Goal: Obtain resource: Obtain resource

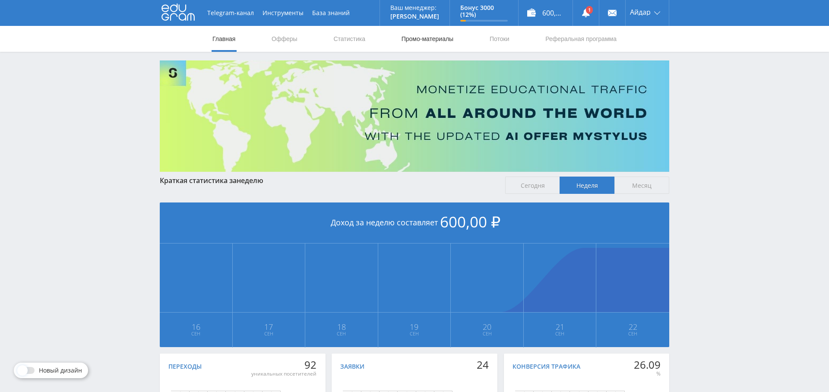
click at [434, 43] on link "Промо-материалы" at bounding box center [428, 39] width 54 height 26
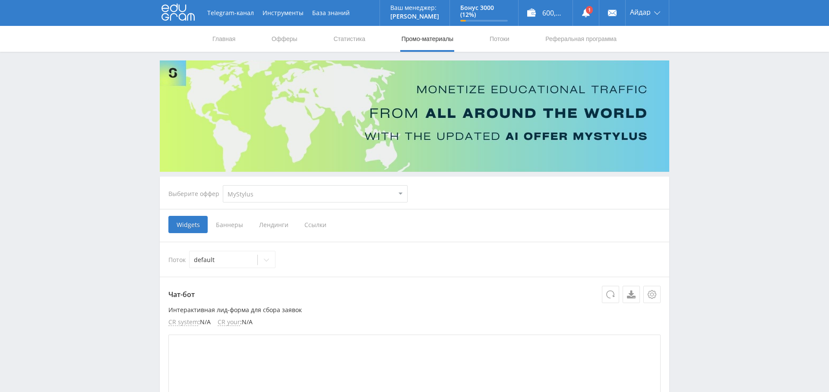
click at [281, 191] on select "MyStylus MyStylus - Revshare Кампус AI Studybay Автор24 Studybay [GEOGRAPHIC_DA…" at bounding box center [315, 193] width 185 height 17
select select "1"
click at [223, 185] on select "MyStylus MyStylus - Revshare Кампус AI Studybay Автор24 Studybay [GEOGRAPHIC_DA…" at bounding box center [315, 193] width 185 height 17
select select "1"
click at [379, 227] on span "Лендинги" at bounding box center [371, 224] width 45 height 17
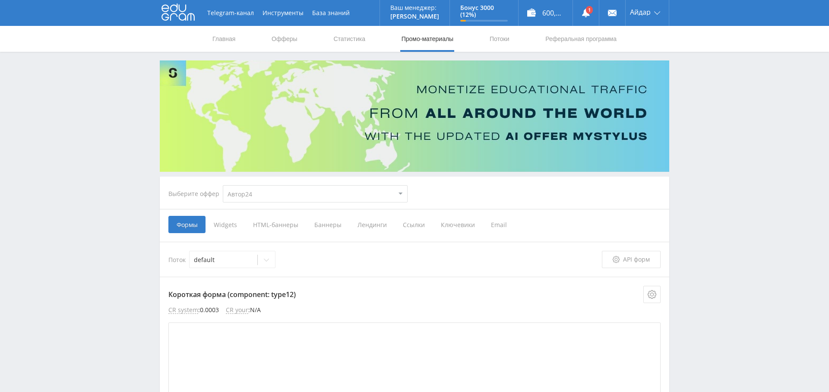
click at [0, 0] on input "Лендинги" at bounding box center [0, 0] width 0 height 0
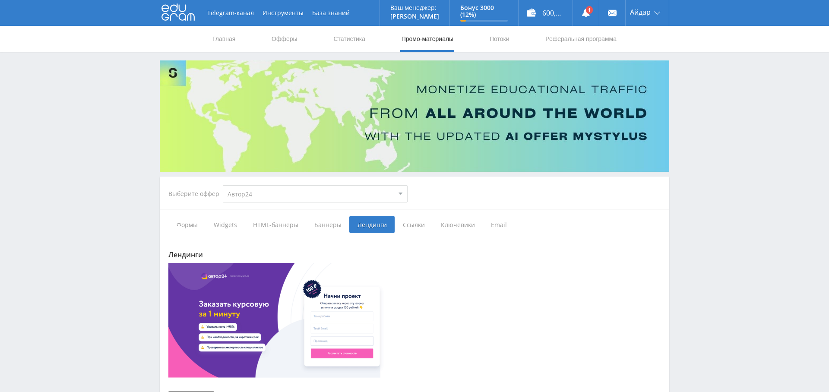
click at [411, 220] on span "Ссылки" at bounding box center [414, 224] width 38 height 17
click at [0, 0] on input "Ссылки" at bounding box center [0, 0] width 0 height 0
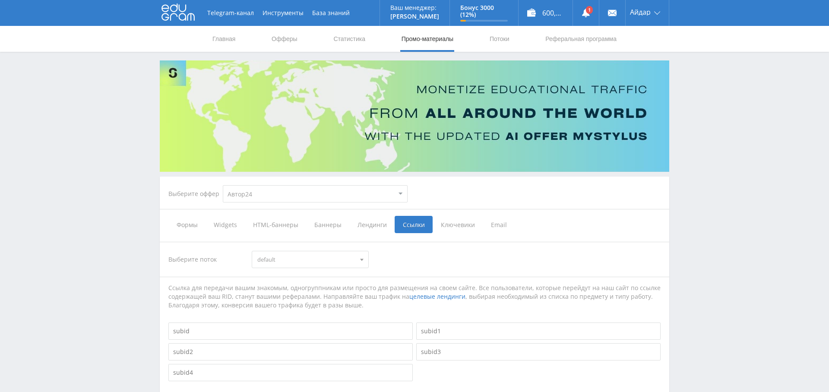
scroll to position [104, 0]
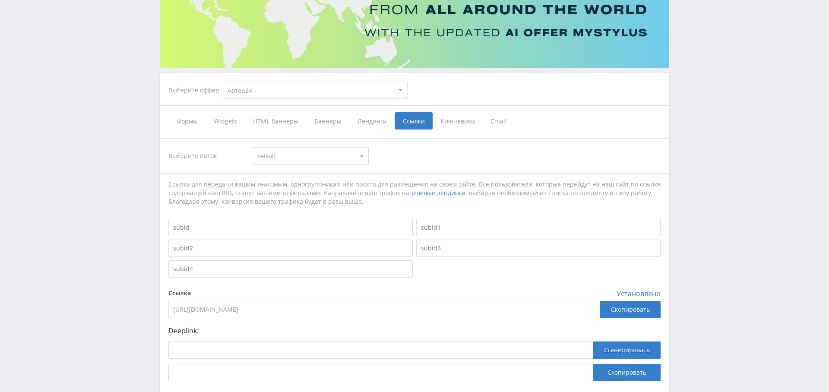
click at [335, 158] on span "default" at bounding box center [306, 156] width 98 height 16
drag, startPoint x: 524, startPoint y: 150, endPoint x: 517, endPoint y: 158, distance: 10.4
click at [524, 150] on div "Выберите поток default default" at bounding box center [414, 155] width 492 height 17
click at [649, 308] on div "Скопировать" at bounding box center [630, 309] width 60 height 17
click at [625, 312] on div "Скопировать" at bounding box center [630, 309] width 60 height 17
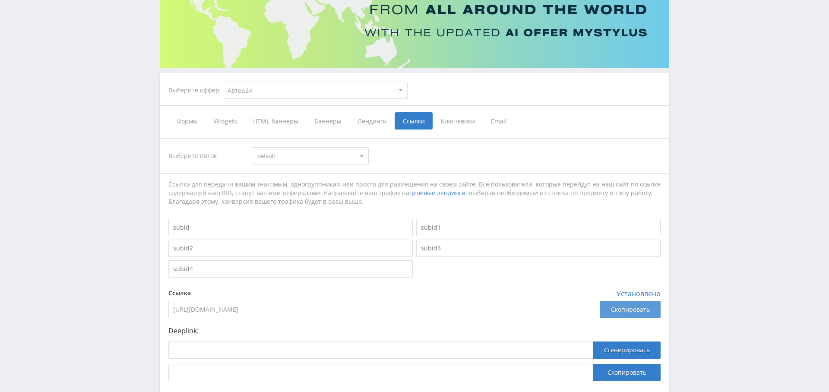
click at [640, 308] on div "Скопировать" at bounding box center [630, 309] width 60 height 17
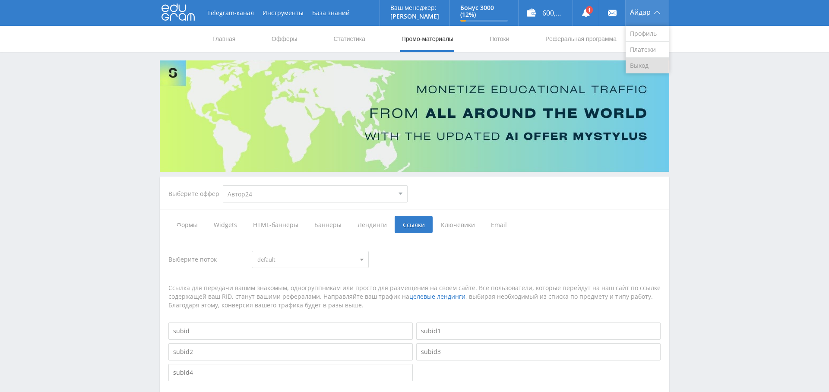
drag, startPoint x: 641, startPoint y: 63, endPoint x: 633, endPoint y: 62, distance: 7.8
click at [641, 63] on link "Выход" at bounding box center [647, 66] width 43 height 16
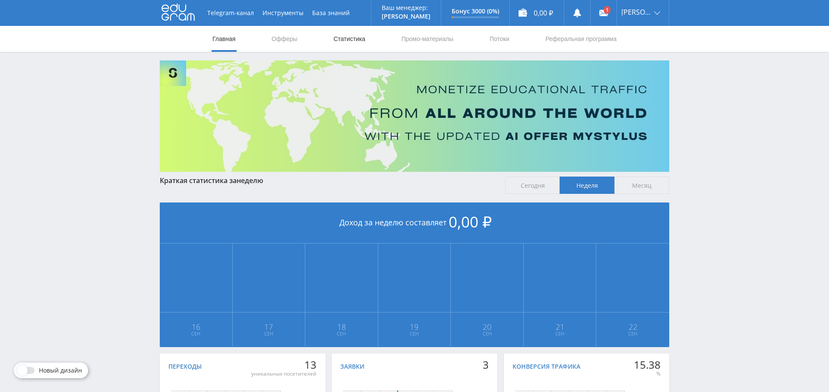
click at [349, 43] on link "Статистика" at bounding box center [350, 39] width 34 height 26
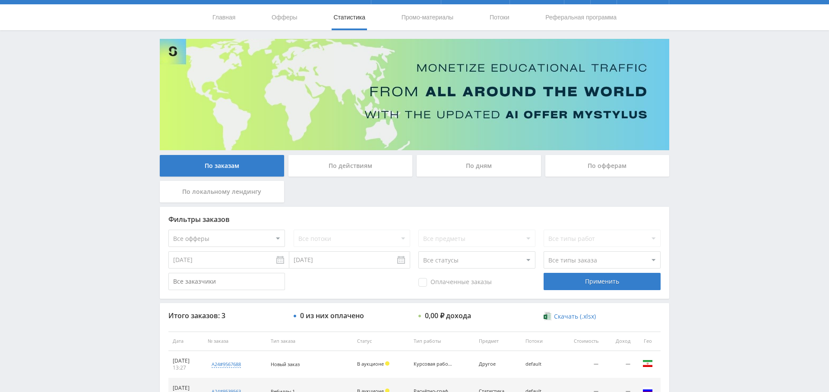
scroll to position [27, 0]
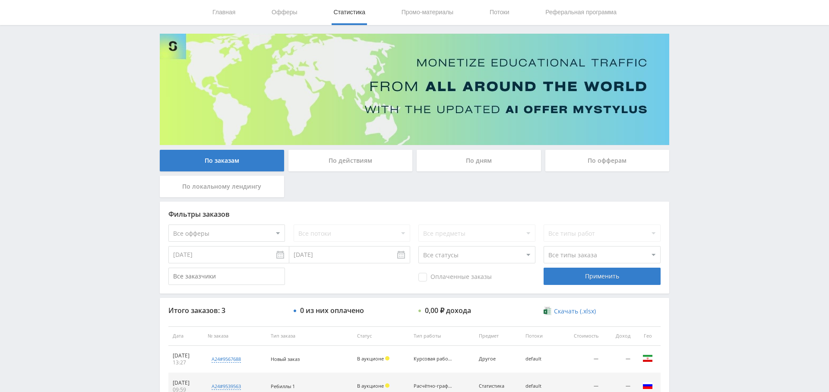
click at [466, 144] on div "По заказам По действиям По дням По офферам По локальному лендингу Фильтры заказ…" at bounding box center [415, 239] width 518 height 410
click at [478, 157] on div "По дням" at bounding box center [479, 161] width 124 height 22
click at [0, 0] on input "По дням" at bounding box center [0, 0] width 0 height 0
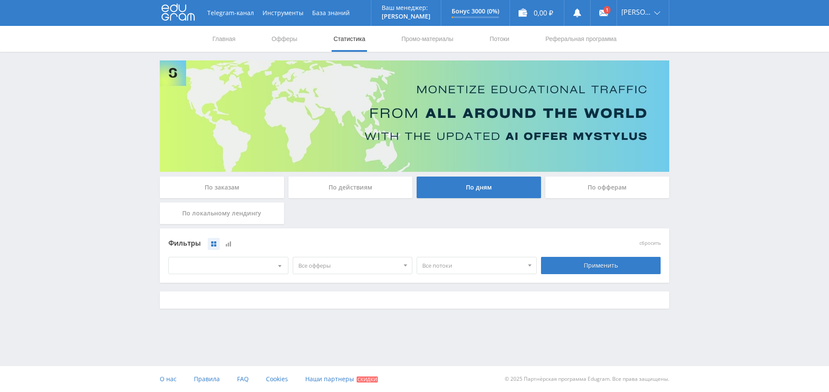
scroll to position [0, 0]
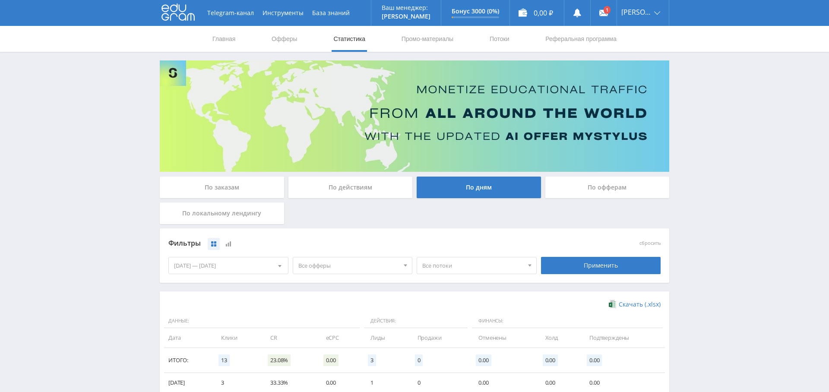
click at [219, 183] on div "По заказам" at bounding box center [222, 188] width 124 height 22
click at [0, 0] on input "По заказам" at bounding box center [0, 0] width 0 height 0
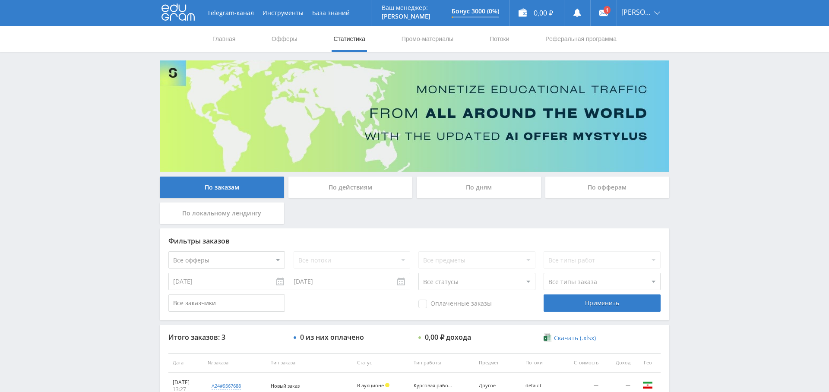
drag, startPoint x: 432, startPoint y: 39, endPoint x: 438, endPoint y: 79, distance: 40.6
click at [432, 39] on link "Промо-материалы" at bounding box center [428, 39] width 54 height 26
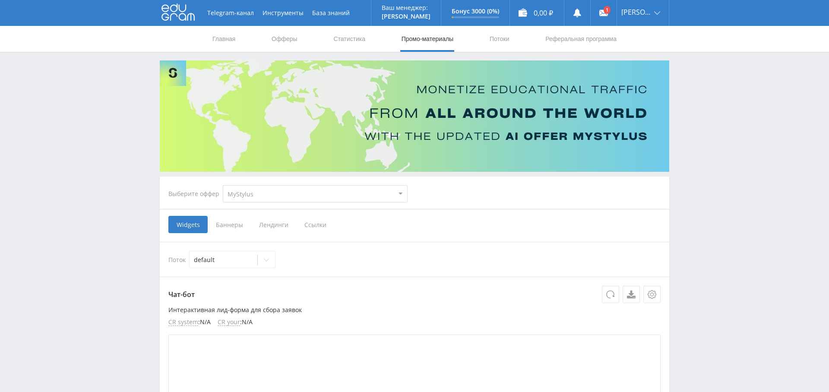
click at [306, 188] on select "MyStylus MyStylus - Revshare Кампус AI Studybay Автор24 Studybay [GEOGRAPHIC_DA…" at bounding box center [315, 193] width 185 height 17
select select "1"
click at [223, 185] on select "MyStylus MyStylus - Revshare Кампус AI Studybay Автор24 Studybay [GEOGRAPHIC_DA…" at bounding box center [315, 193] width 185 height 17
select select "1"
click at [419, 221] on span "Ссылки" at bounding box center [414, 224] width 38 height 17
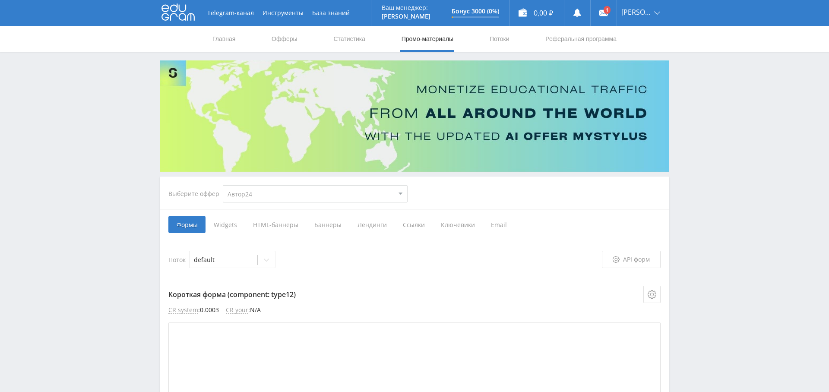
click at [0, 0] on input "Ссылки" at bounding box center [0, 0] width 0 height 0
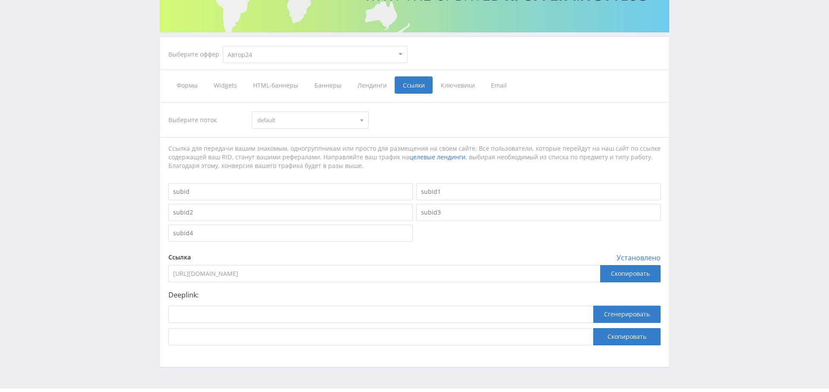
scroll to position [143, 0]
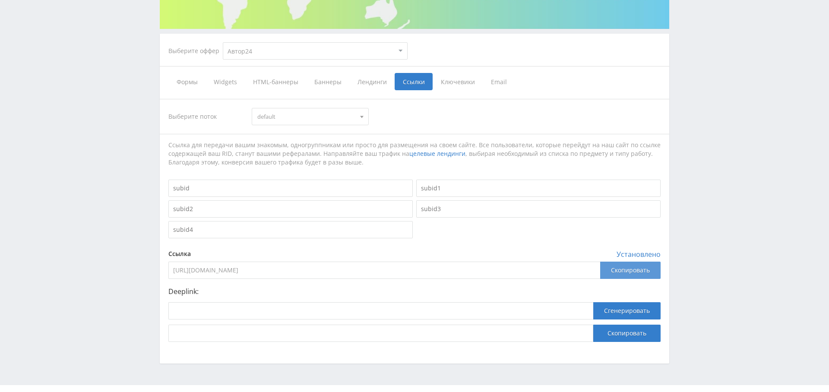
click at [634, 269] on div "Скопировать" at bounding box center [630, 270] width 60 height 17
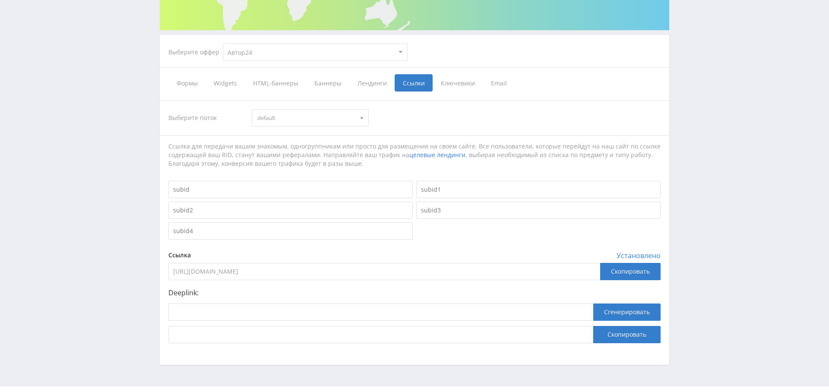
scroll to position [0, 0]
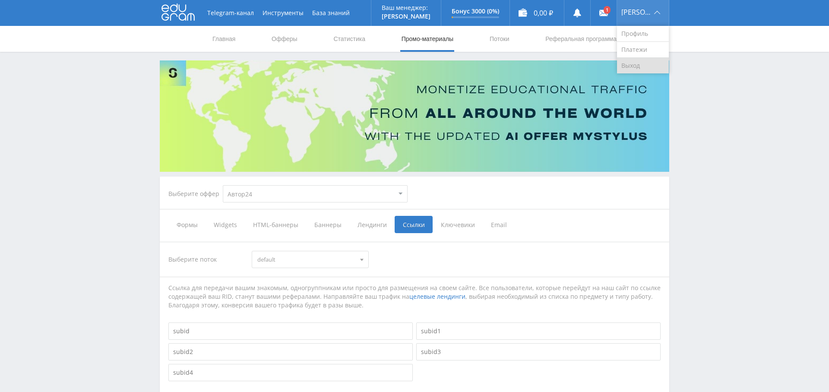
click at [638, 65] on link "Выход" at bounding box center [643, 66] width 52 height 16
